Goal: Task Accomplishment & Management: Use online tool/utility

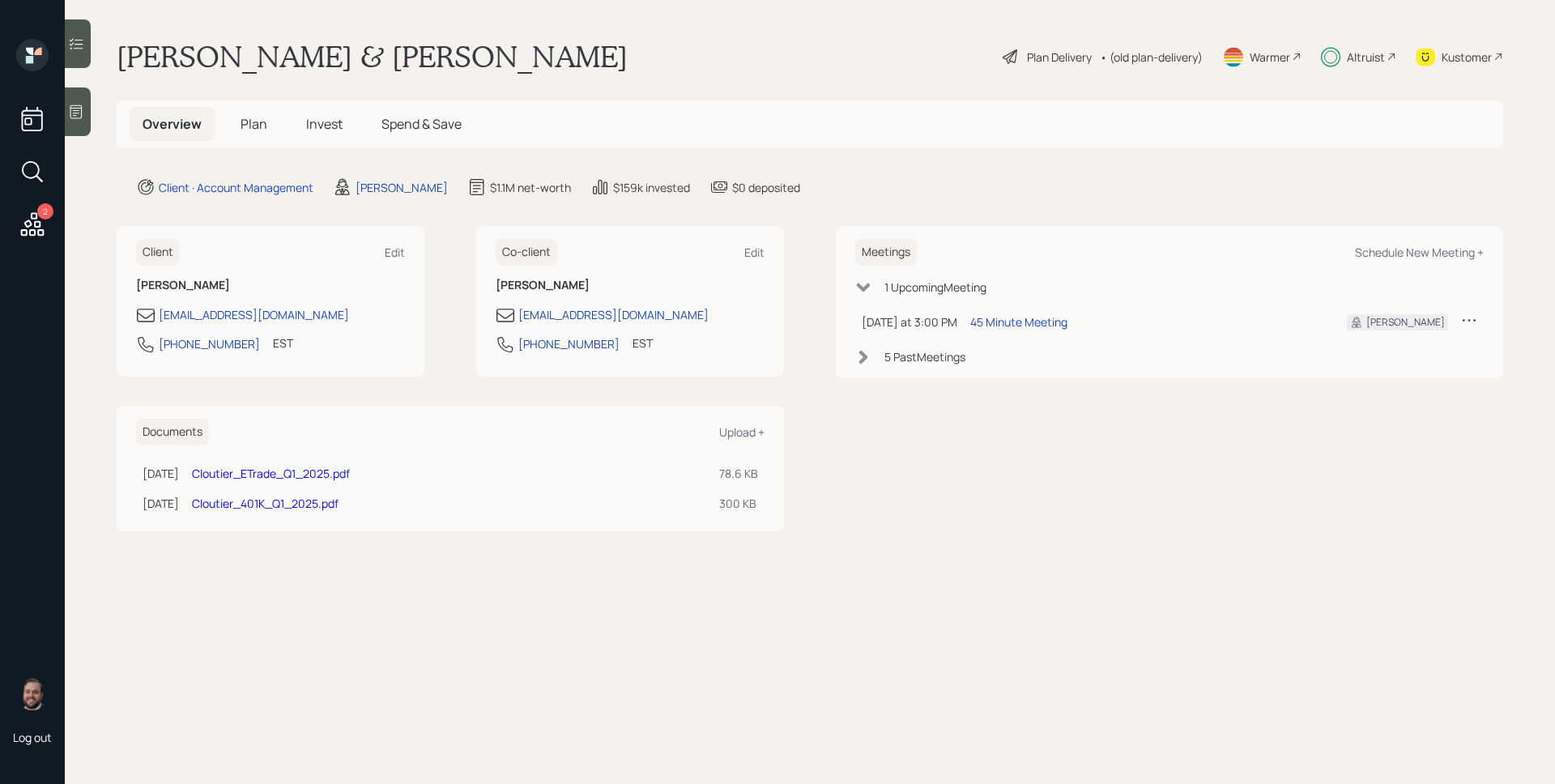
click at [252, 122] on span "Plan" at bounding box center [254, 124] width 26 height 18
click at [254, 111] on h5 "Plan" at bounding box center [254, 124] width 53 height 35
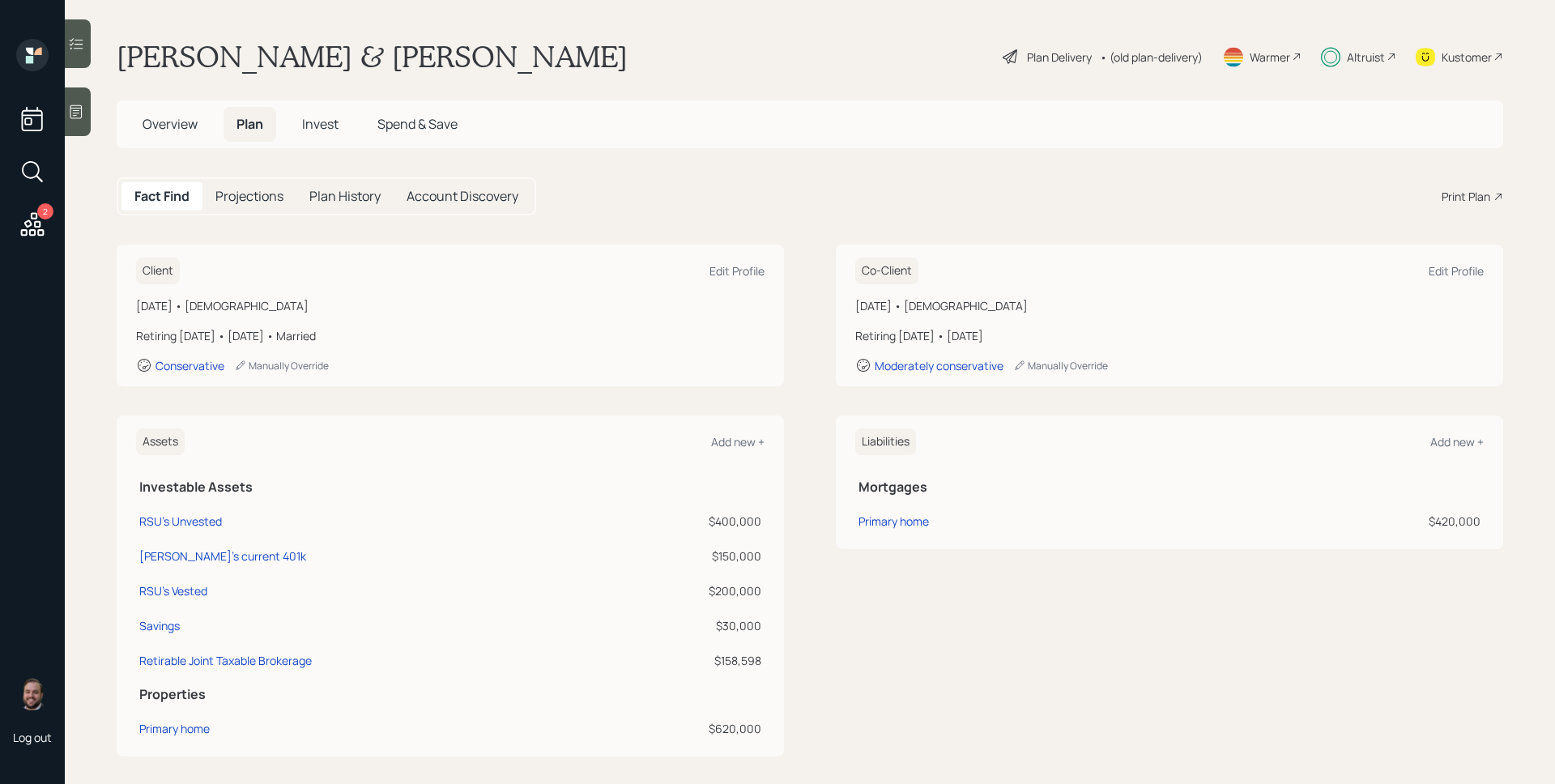
click at [1050, 57] on div "Plan Delivery" at bounding box center [1059, 57] width 65 height 17
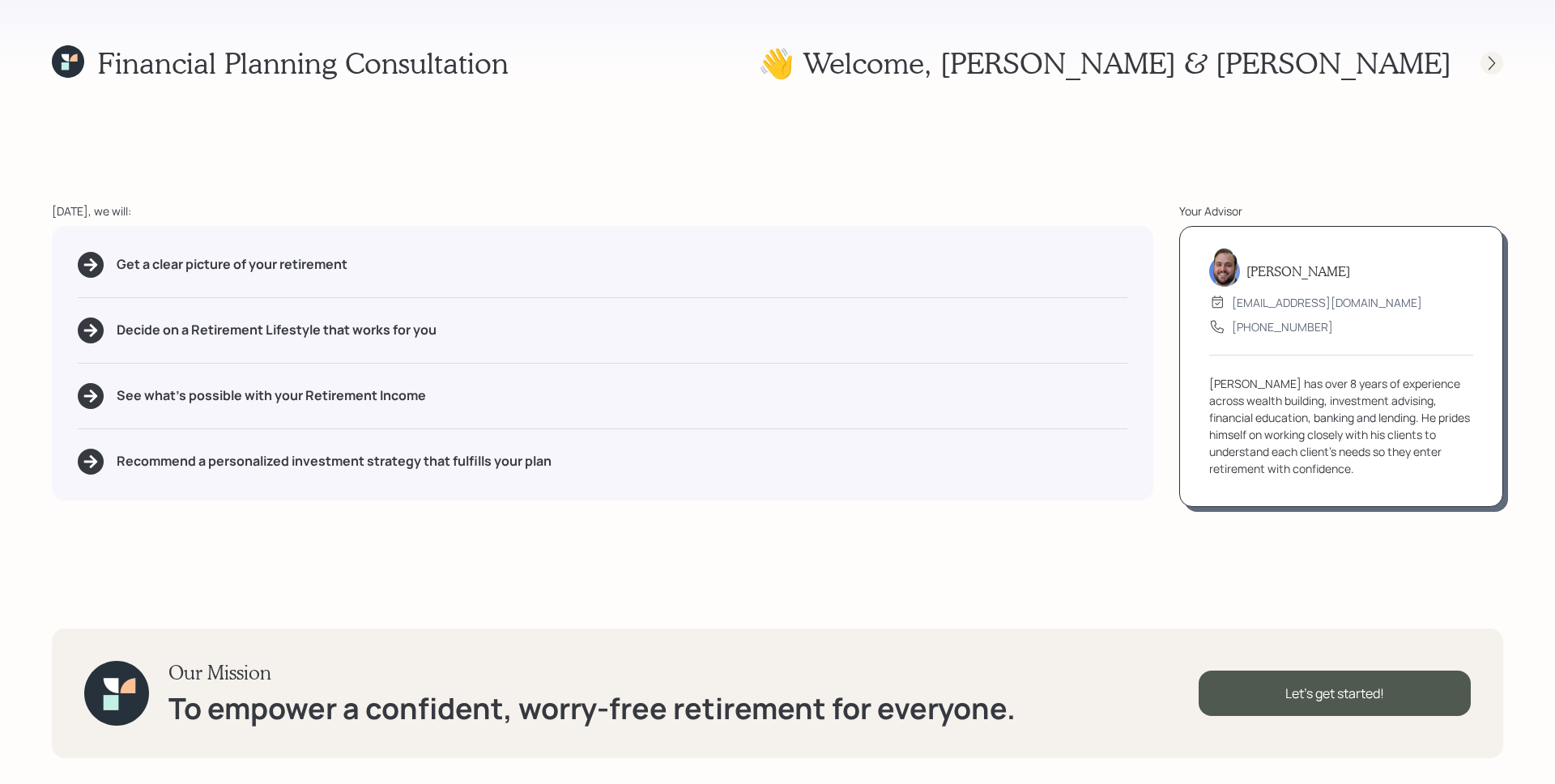
click at [1483, 65] on icon at bounding box center [1491, 62] width 16 height 16
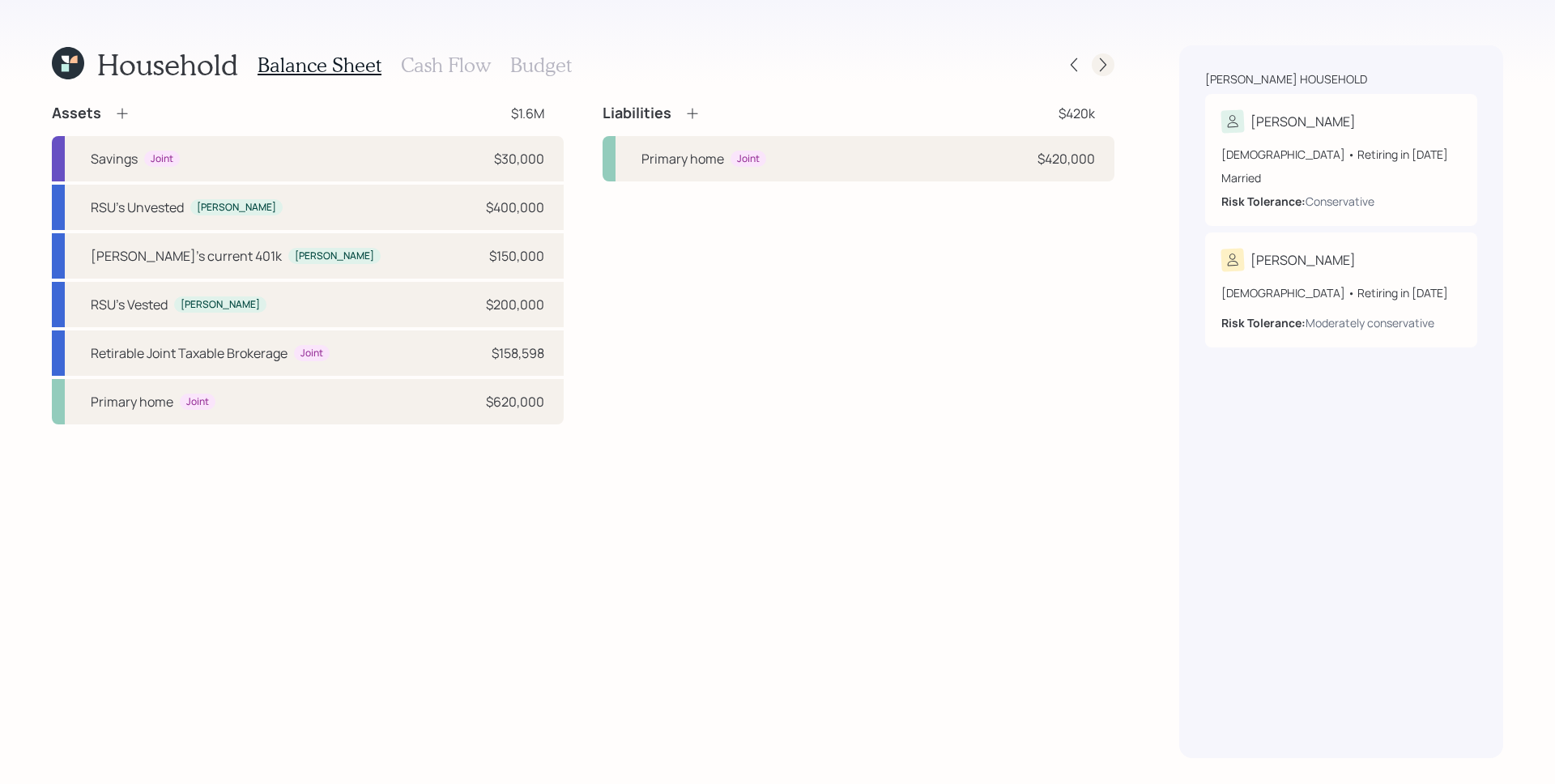
click at [1107, 67] on icon at bounding box center [1102, 64] width 16 height 16
